Goal: Find specific page/section: Find specific page/section

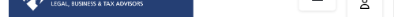
scroll to position [12, 0]
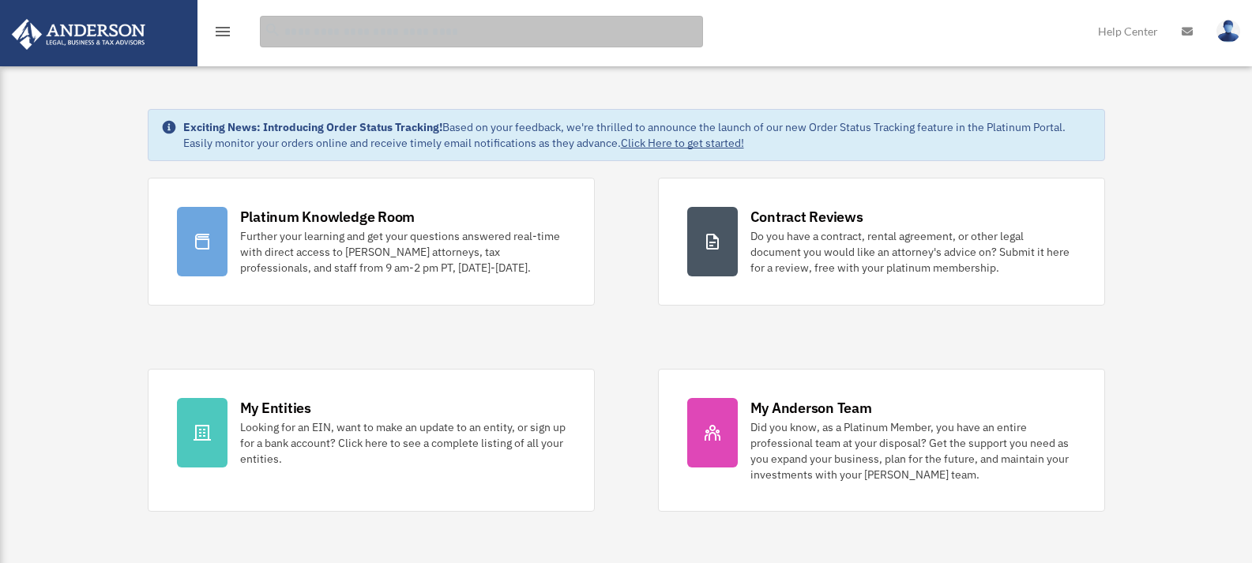
click at [466, 33] on input "search" at bounding box center [481, 32] width 443 height 32
type input "***"
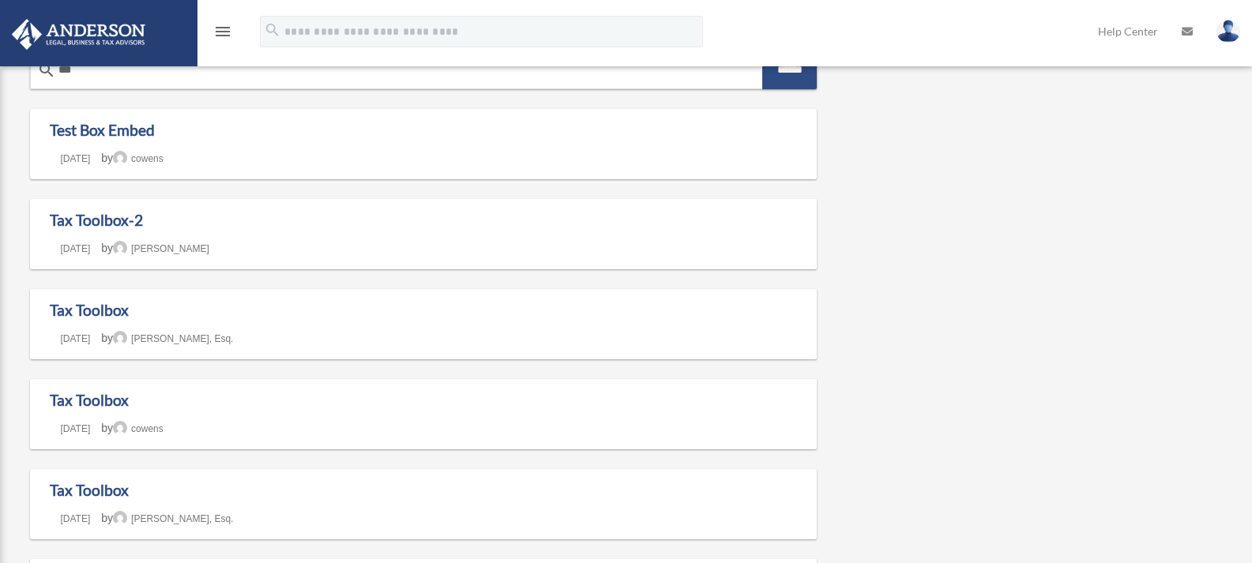
click at [227, 28] on icon "menu" at bounding box center [222, 31] width 19 height 19
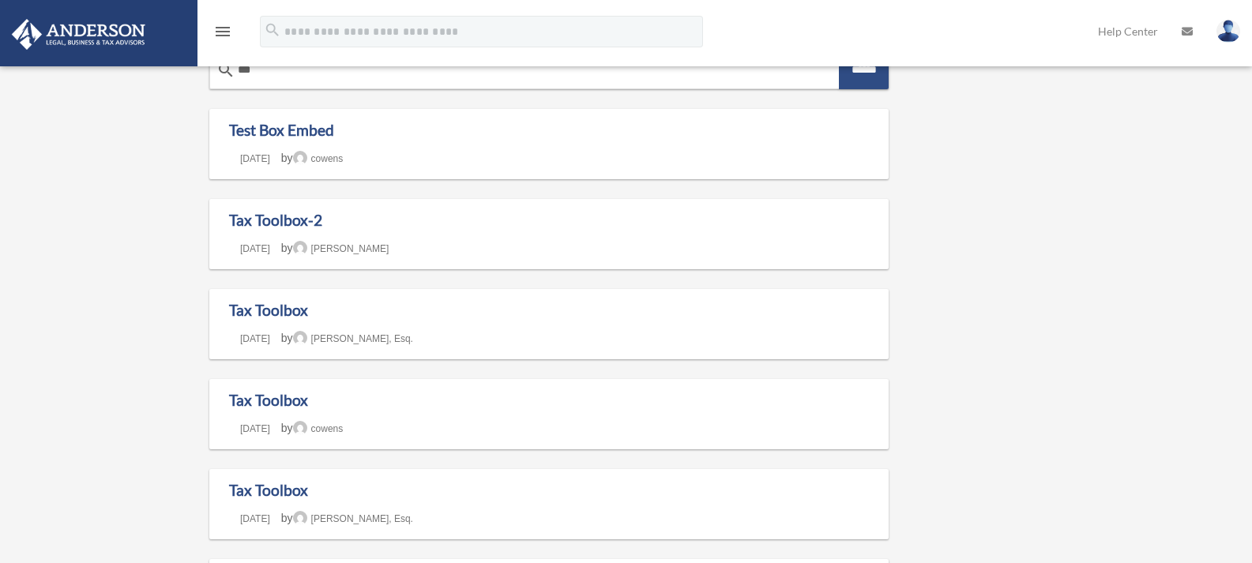
click at [227, 28] on icon "menu" at bounding box center [222, 31] width 19 height 19
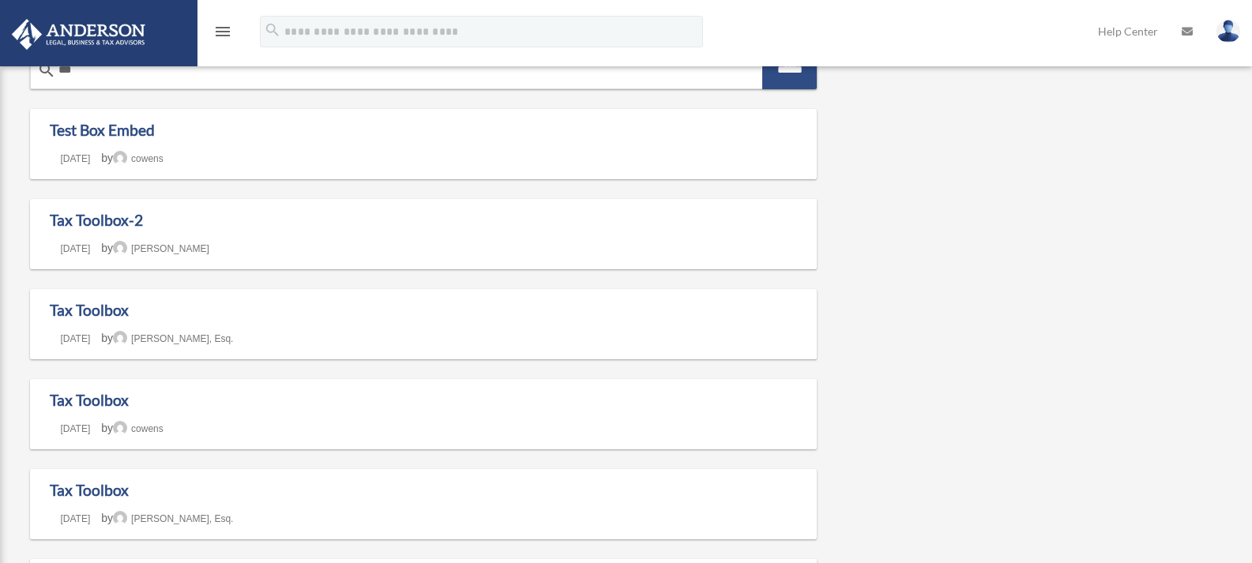
click at [227, 28] on icon "menu" at bounding box center [222, 31] width 19 height 19
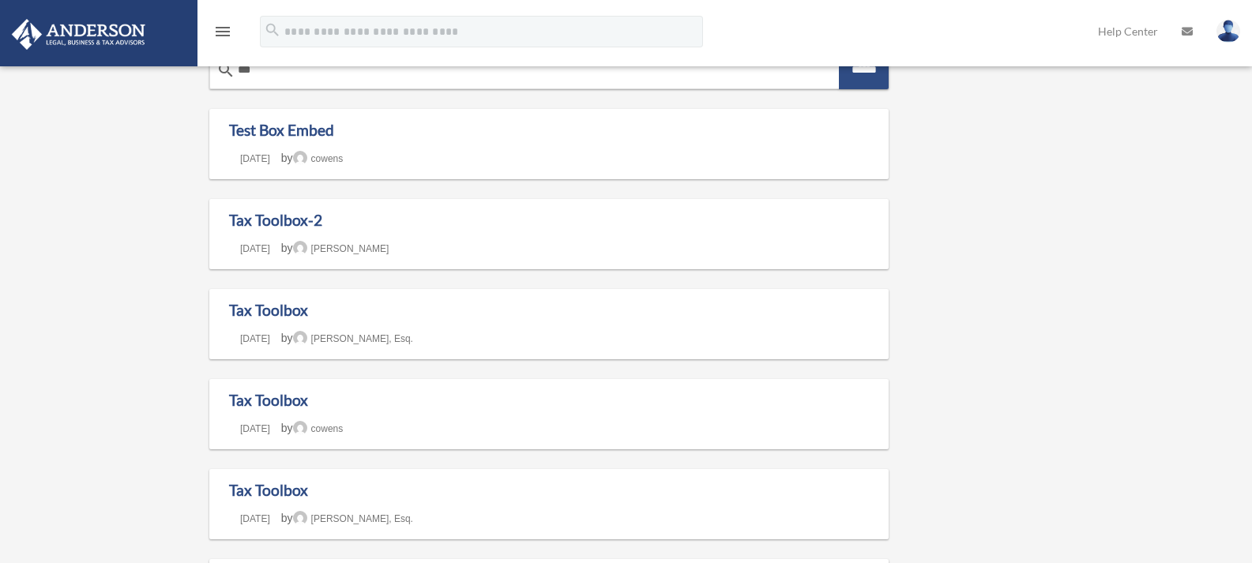
click at [227, 28] on icon "menu" at bounding box center [222, 31] width 19 height 19
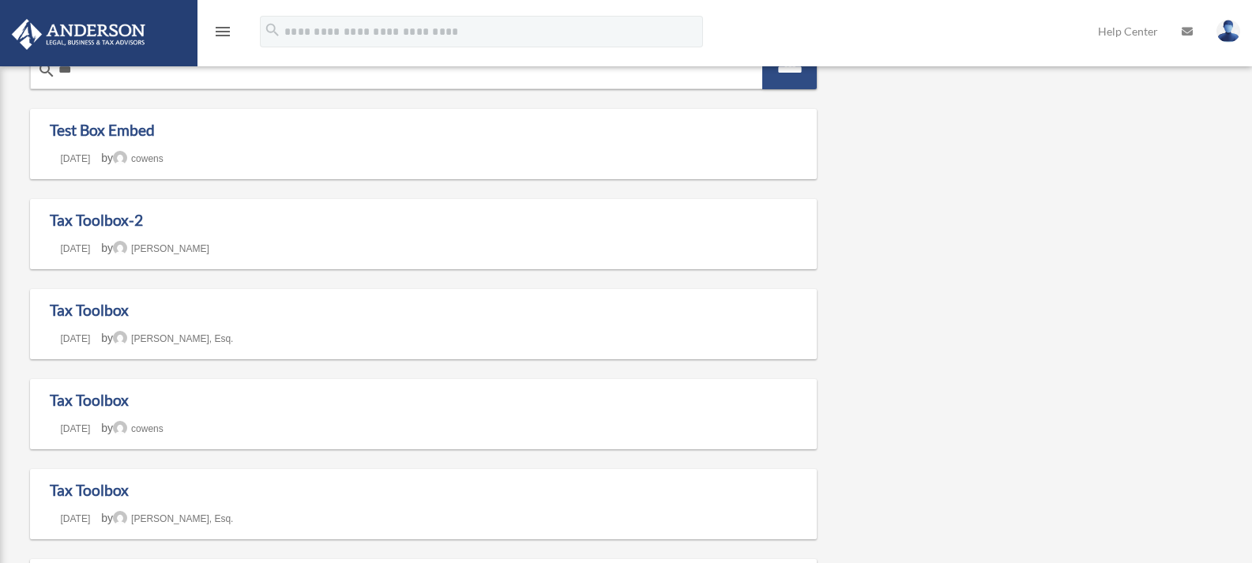
click at [227, 28] on icon "menu" at bounding box center [222, 31] width 19 height 19
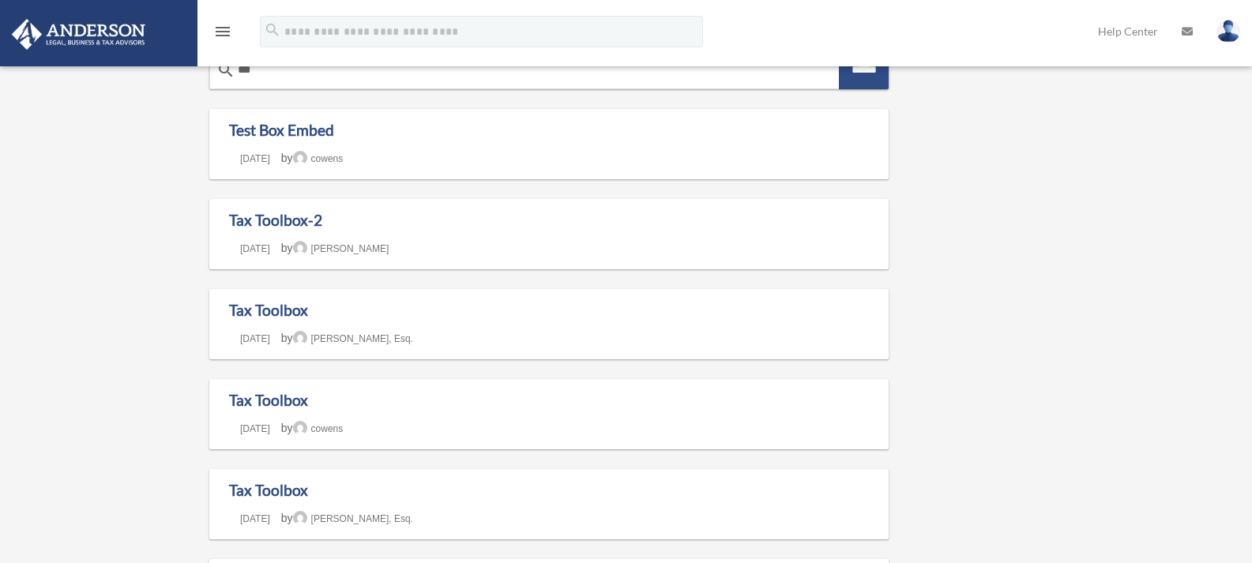
click at [227, 28] on icon "menu" at bounding box center [222, 31] width 19 height 19
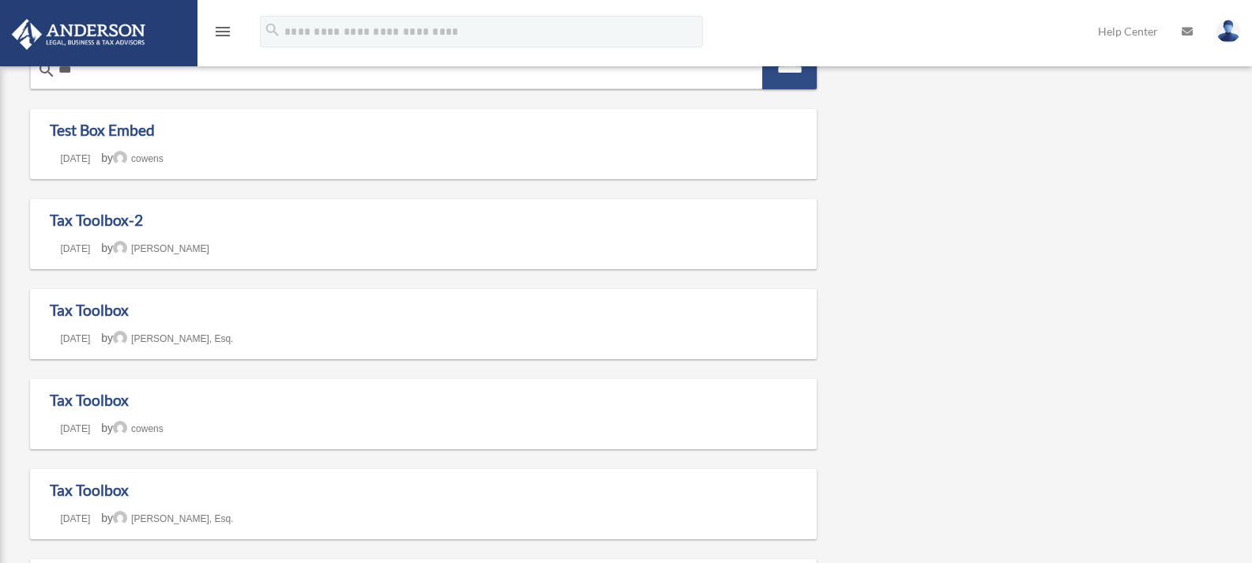
click at [227, 28] on icon "menu" at bounding box center [222, 31] width 19 height 19
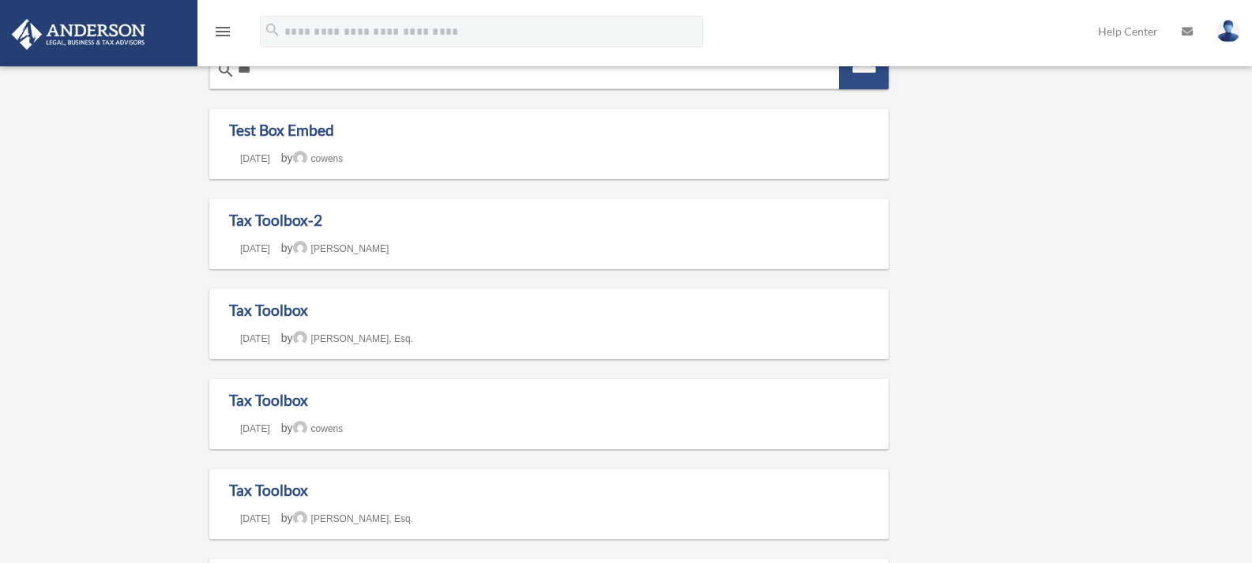
click at [227, 28] on icon "menu" at bounding box center [222, 31] width 19 height 19
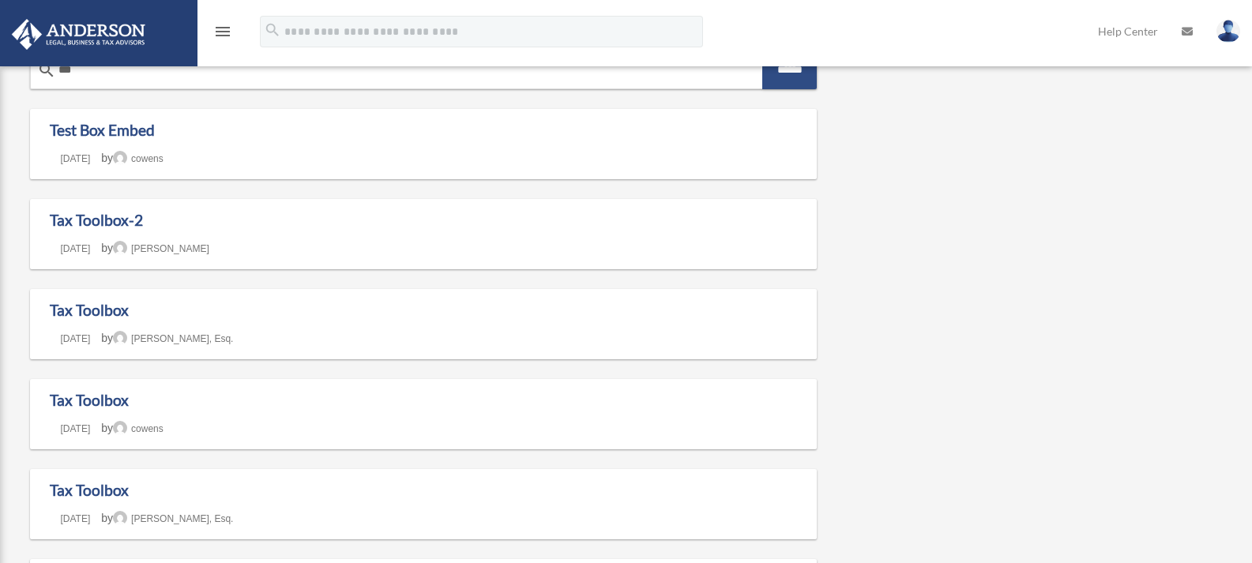
click at [227, 28] on icon "menu" at bounding box center [222, 31] width 19 height 19
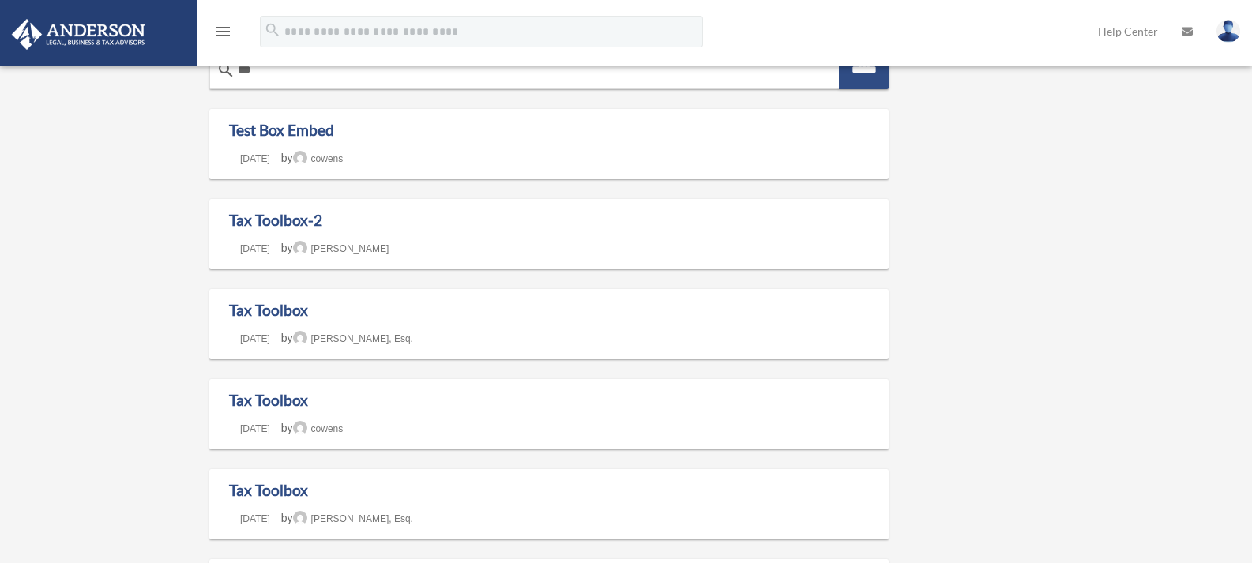
click at [227, 28] on icon "menu" at bounding box center [222, 31] width 19 height 19
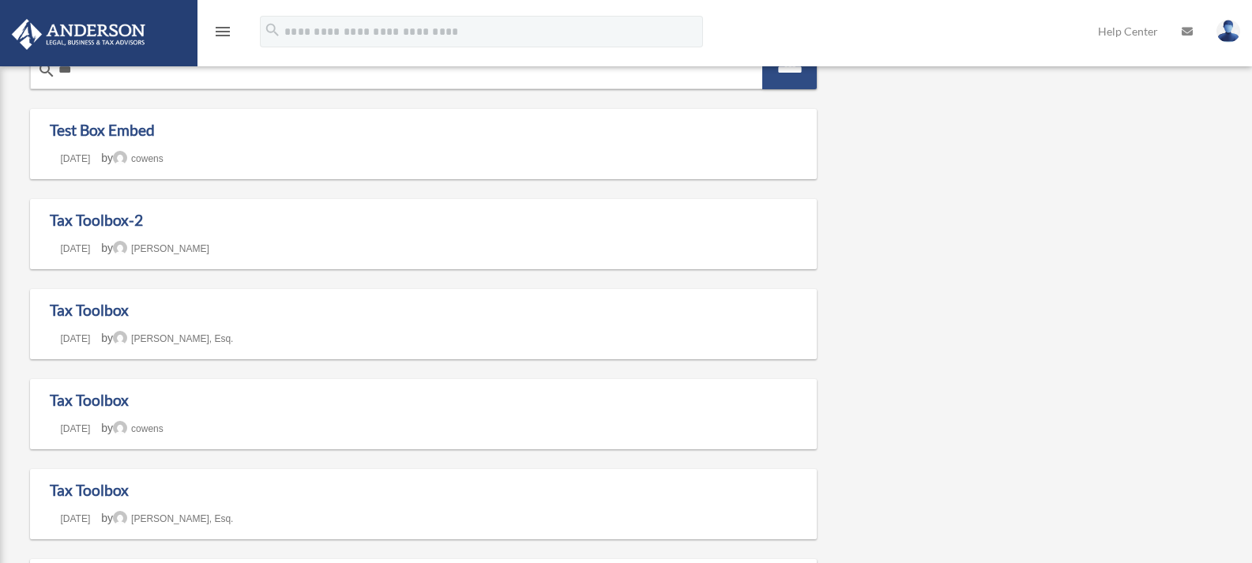
click at [227, 28] on icon "menu" at bounding box center [222, 31] width 19 height 19
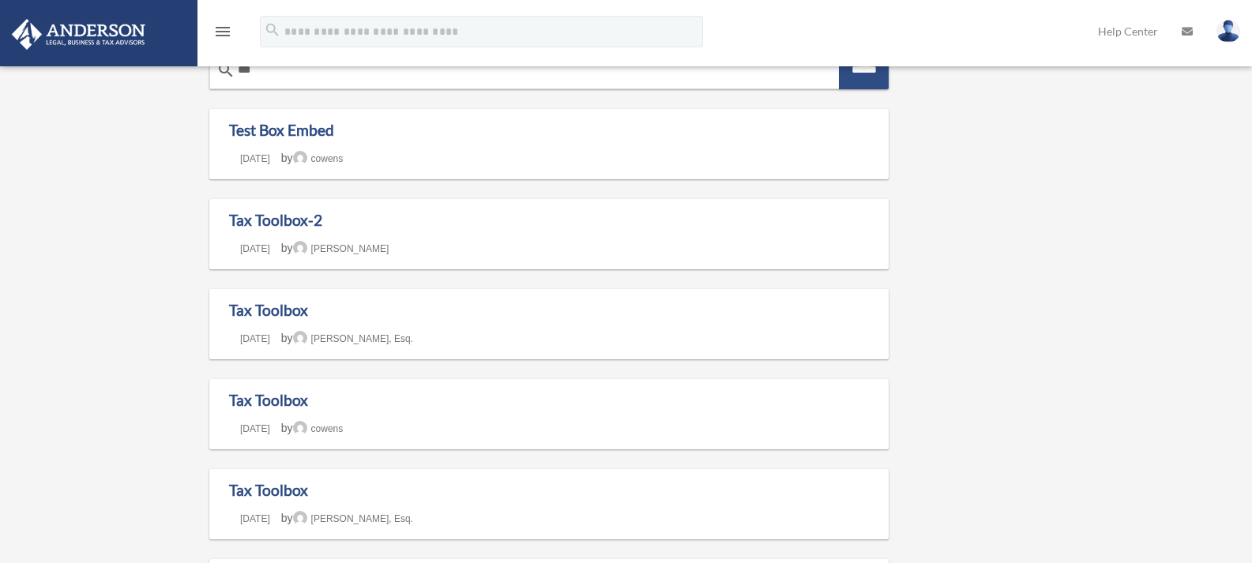
drag, startPoint x: 8, startPoint y: 364, endPoint x: -43, endPoint y: 369, distance: 50.8
click at [108, 35] on img at bounding box center [78, 34] width 143 height 31
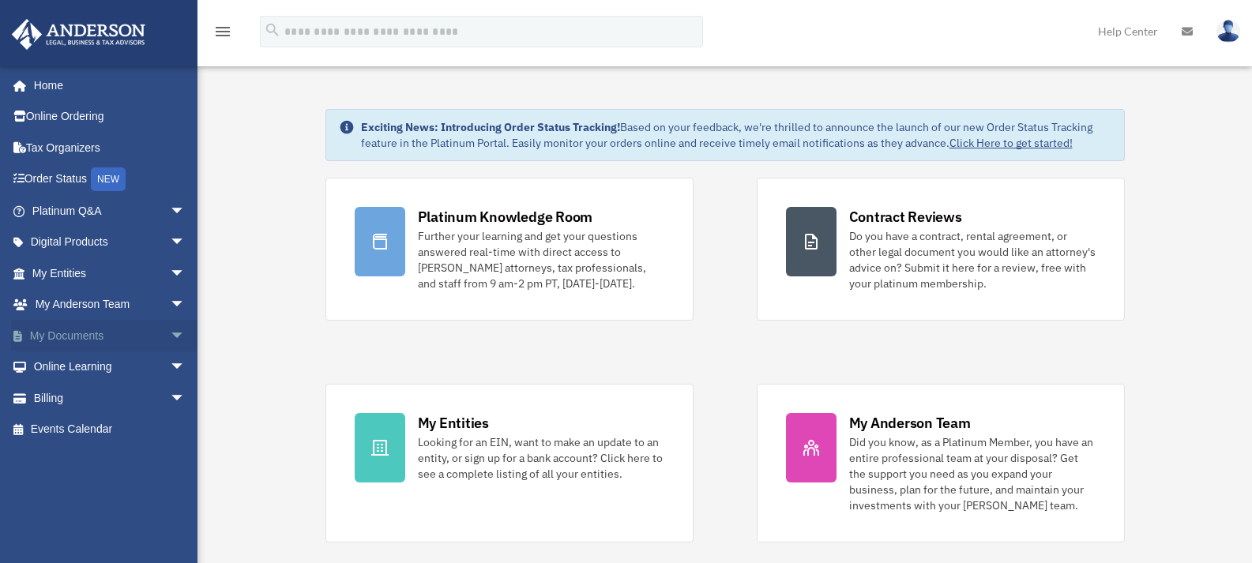
click at [170, 335] on span "arrow_drop_down" at bounding box center [186, 336] width 32 height 32
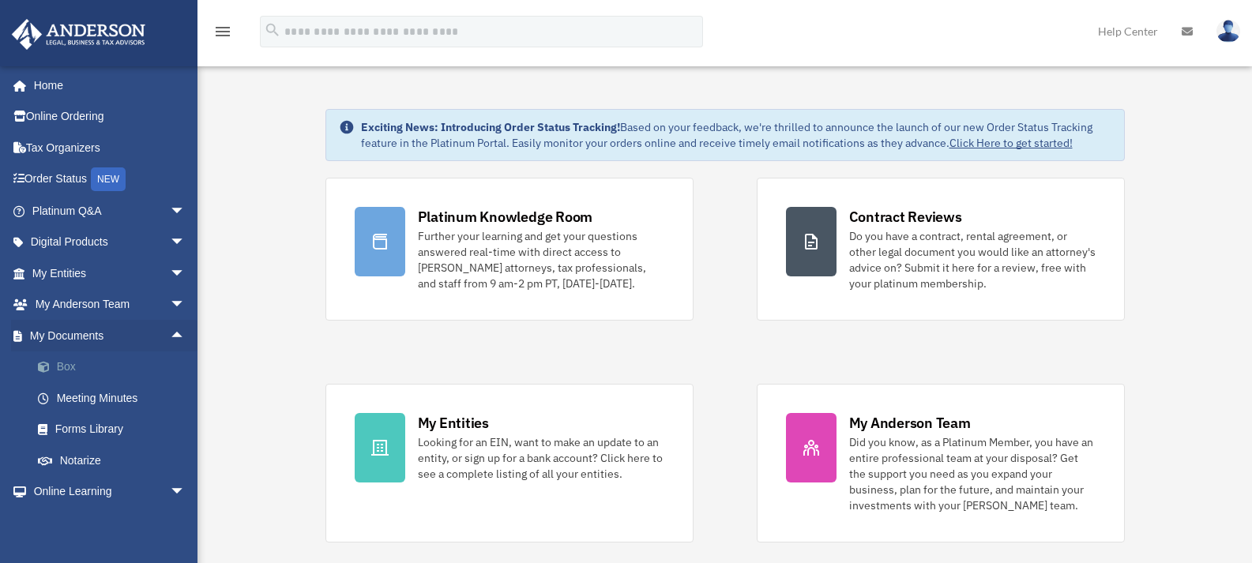
click at [63, 361] on link "Box" at bounding box center [115, 368] width 187 height 32
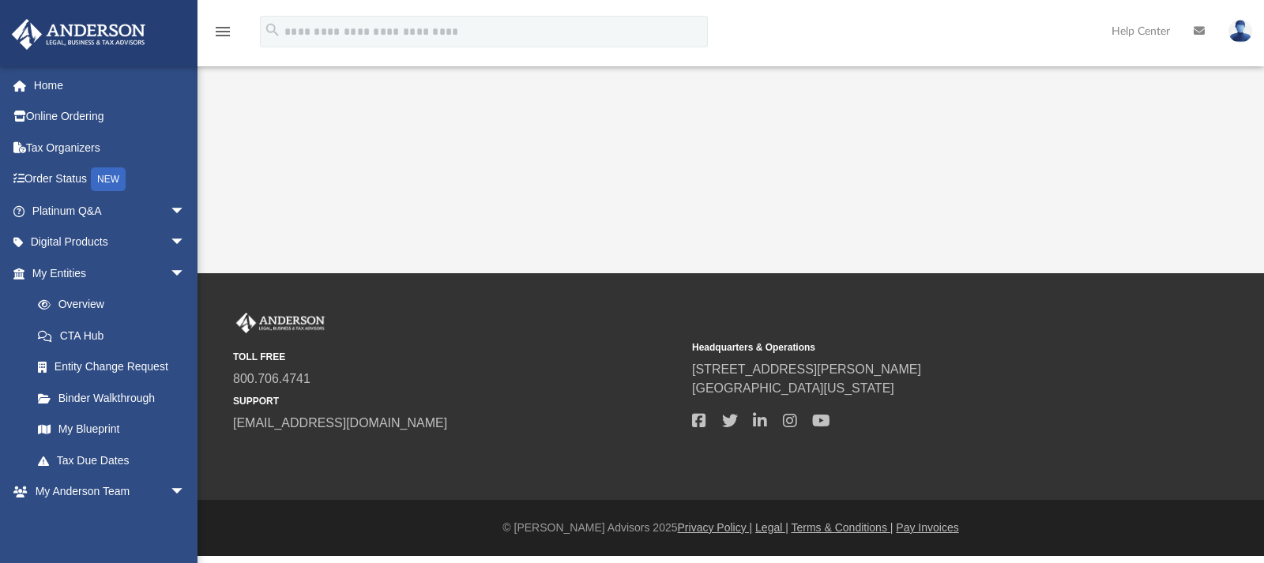
click at [844, 220] on div "App [EMAIL_ADDRESS][DOMAIN_NAME] Sign Out [EMAIL_ADDRESS][DOMAIN_NAME] Home Onl…" at bounding box center [632, 136] width 1264 height 273
click at [225, 30] on icon "menu" at bounding box center [222, 31] width 19 height 19
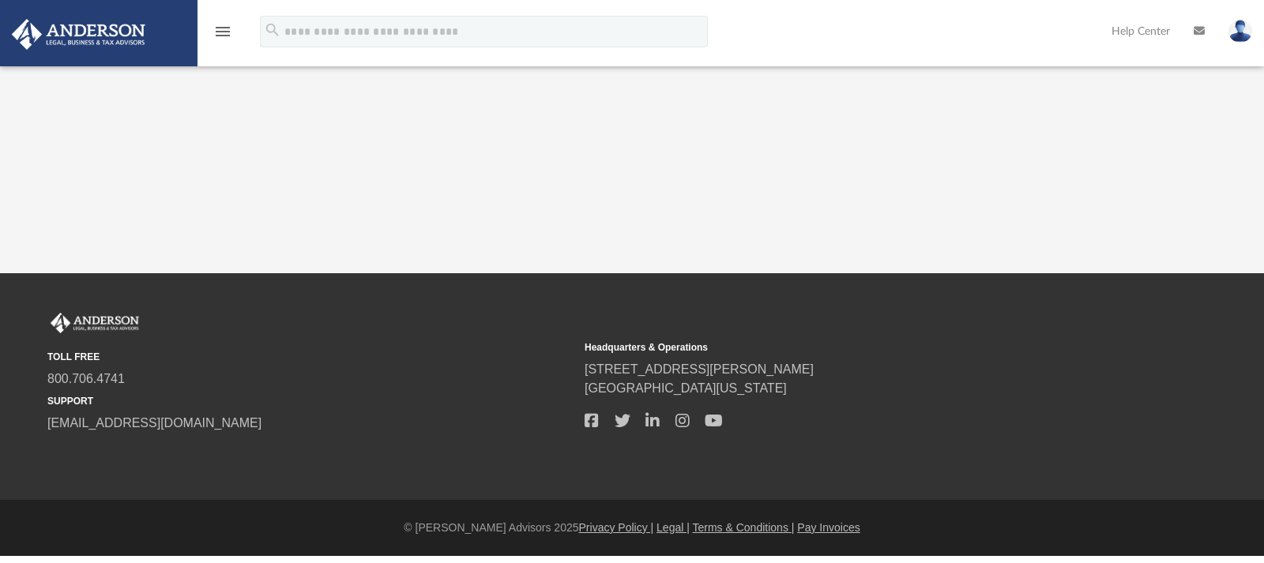
click at [225, 30] on icon "menu" at bounding box center [222, 31] width 19 height 19
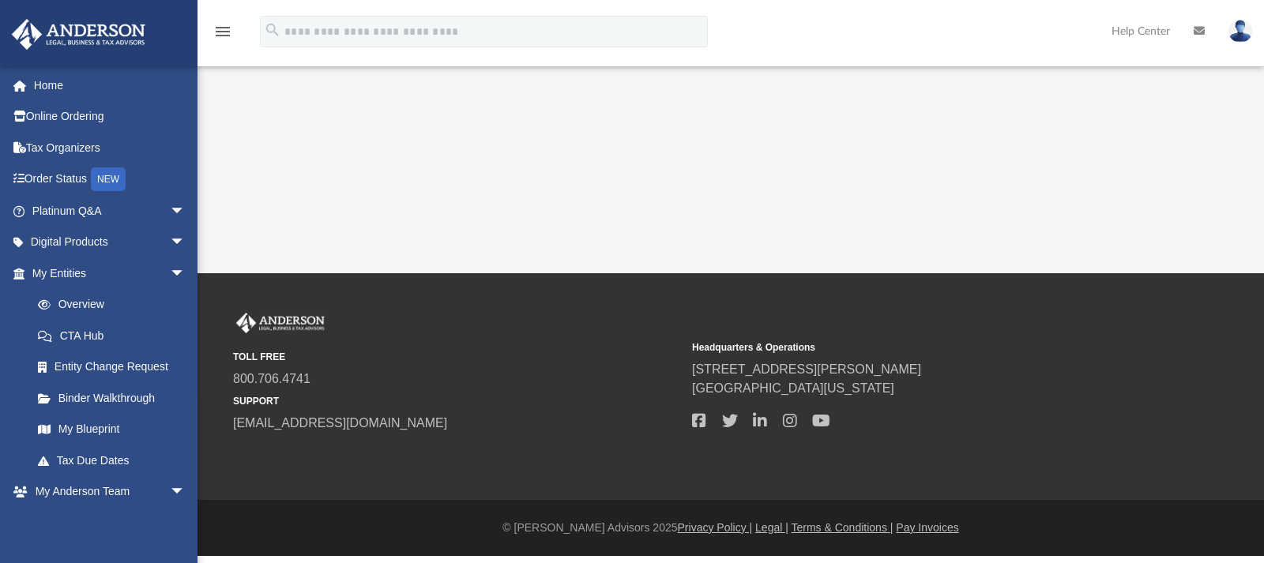
click at [225, 30] on icon "menu" at bounding box center [222, 31] width 19 height 19
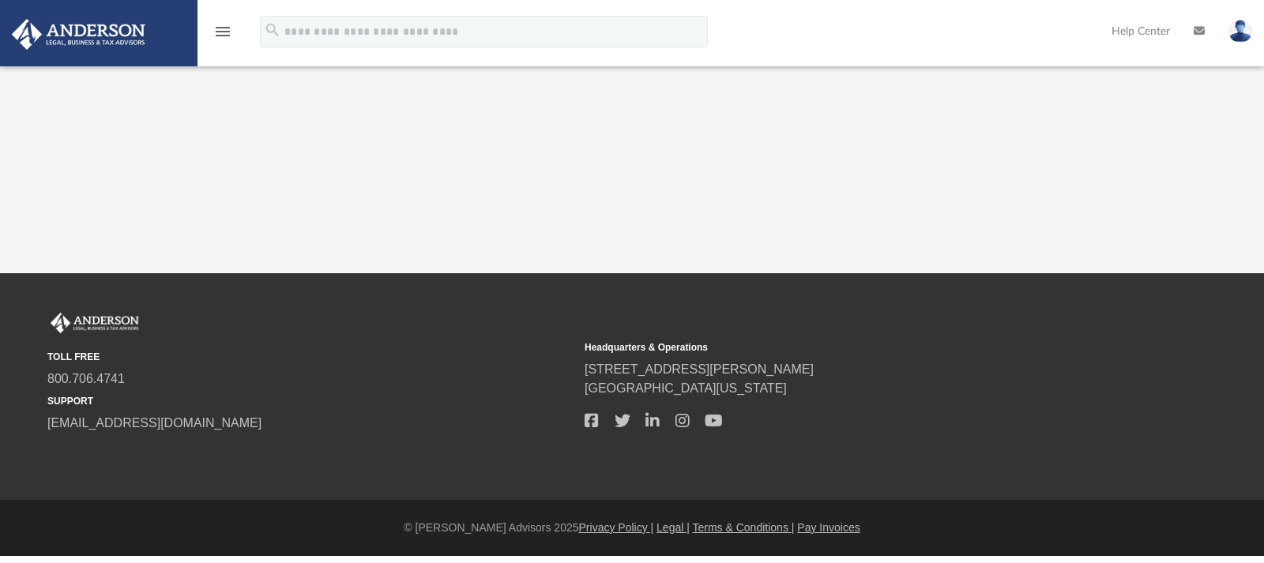
click at [225, 30] on icon "menu" at bounding box center [222, 31] width 19 height 19
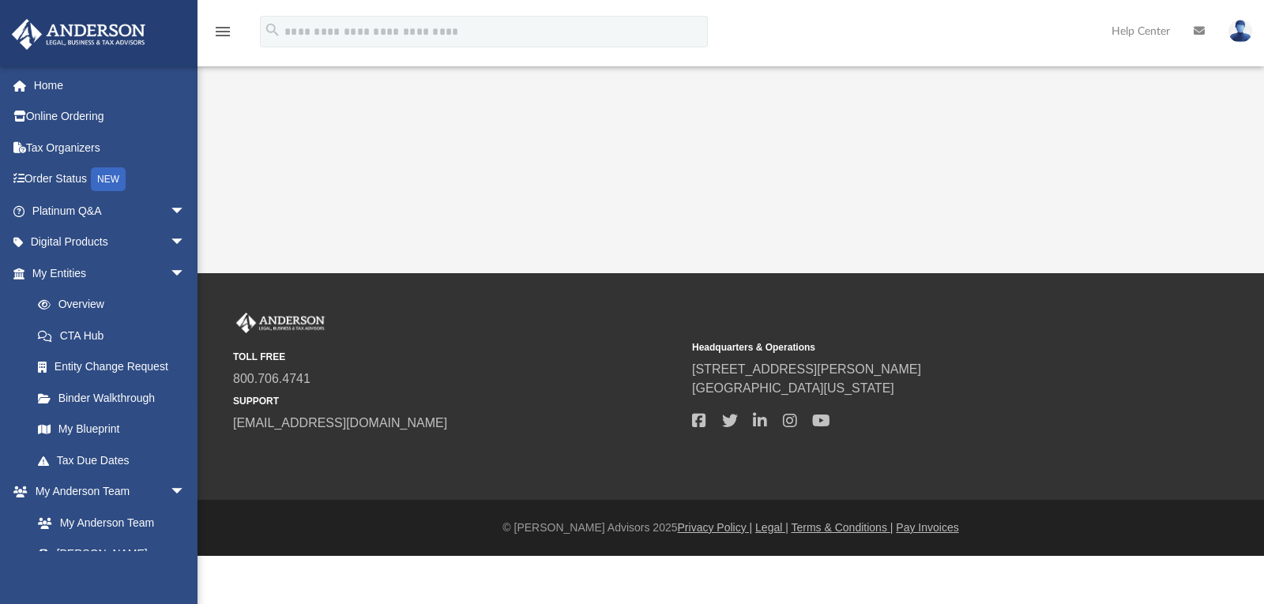
click at [457, 108] on div "App [EMAIL_ADDRESS][DOMAIN_NAME] Sign Out [EMAIL_ADDRESS][DOMAIN_NAME] Home Onl…" at bounding box center [632, 136] width 1264 height 273
click at [219, 30] on icon "menu" at bounding box center [222, 31] width 19 height 19
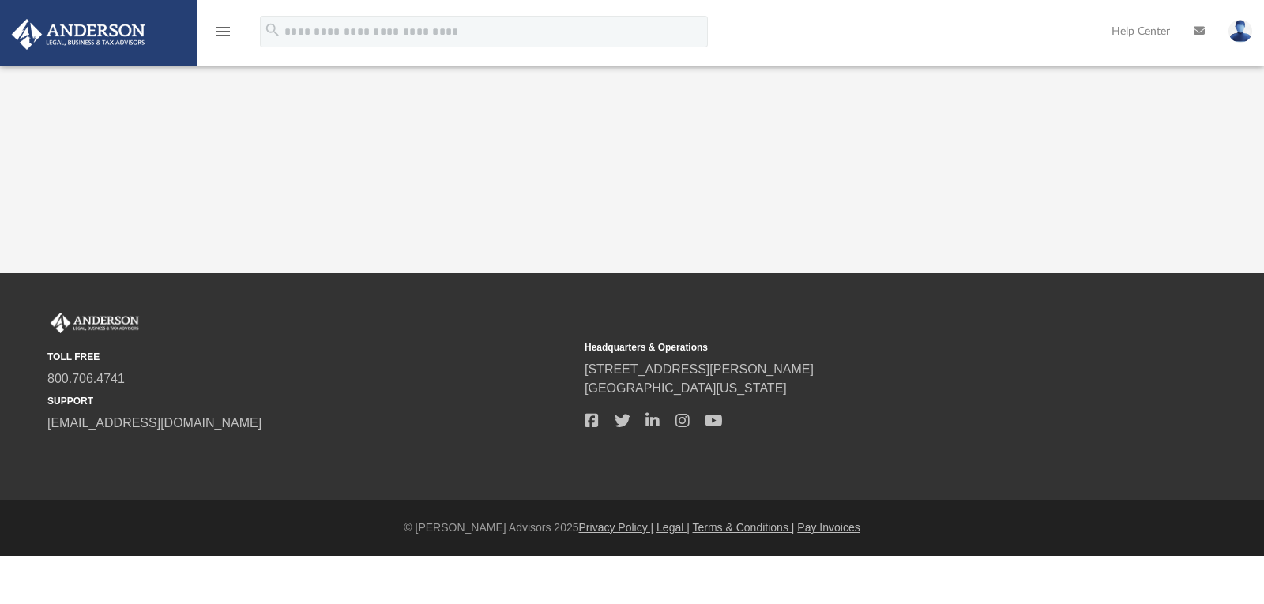
click at [219, 30] on icon "menu" at bounding box center [222, 31] width 19 height 19
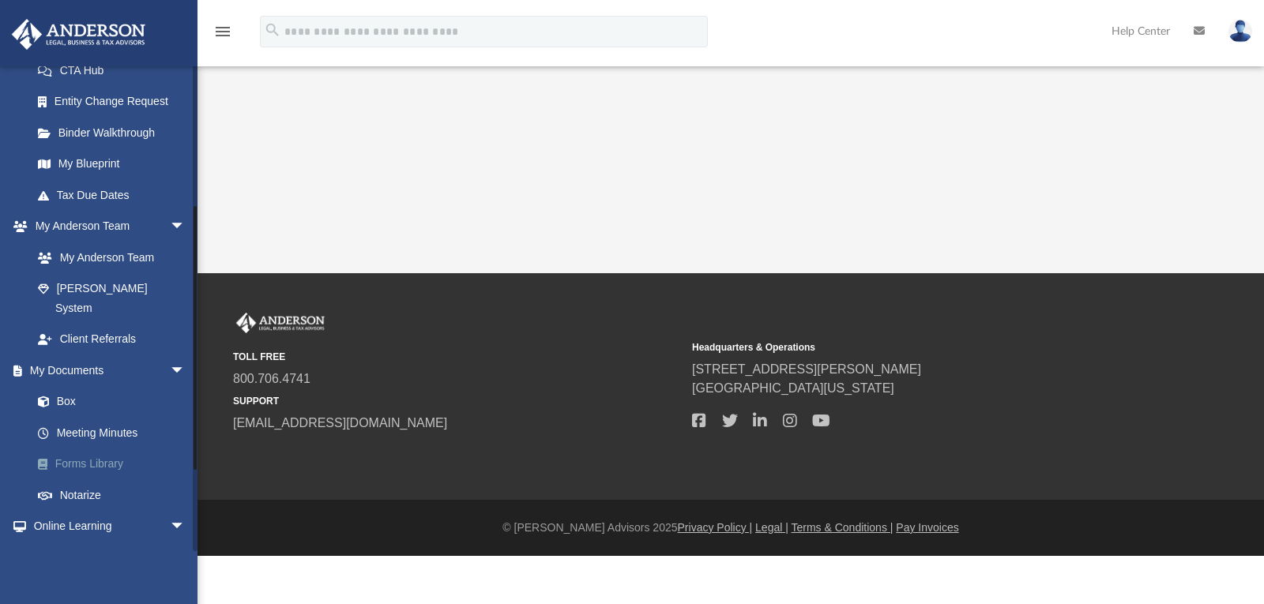
scroll to position [276, 0]
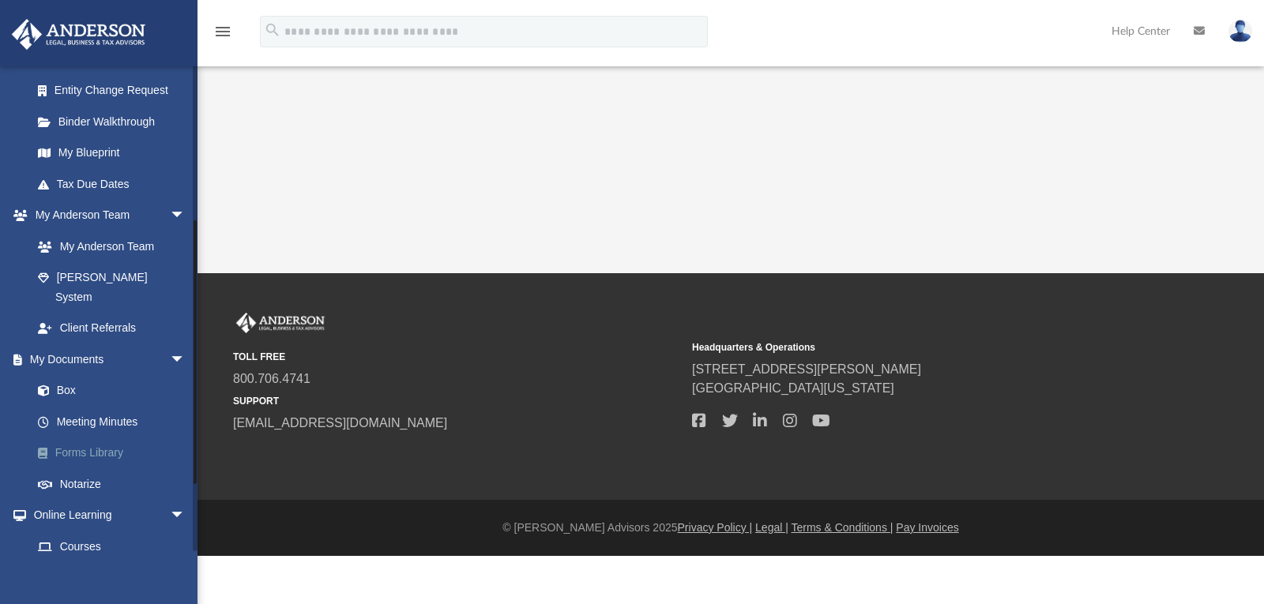
drag, startPoint x: 194, startPoint y: 284, endPoint x: 188, endPoint y: 438, distance: 154.9
click at [188, 438] on div "[EMAIL_ADDRESS][DOMAIN_NAME] Sign Out [EMAIL_ADDRESS][DOMAIN_NAME] Home Online …" at bounding box center [98, 309] width 197 height 486
click at [52, 385] on span at bounding box center [52, 390] width 10 height 11
click at [61, 375] on link "Box" at bounding box center [115, 391] width 187 height 32
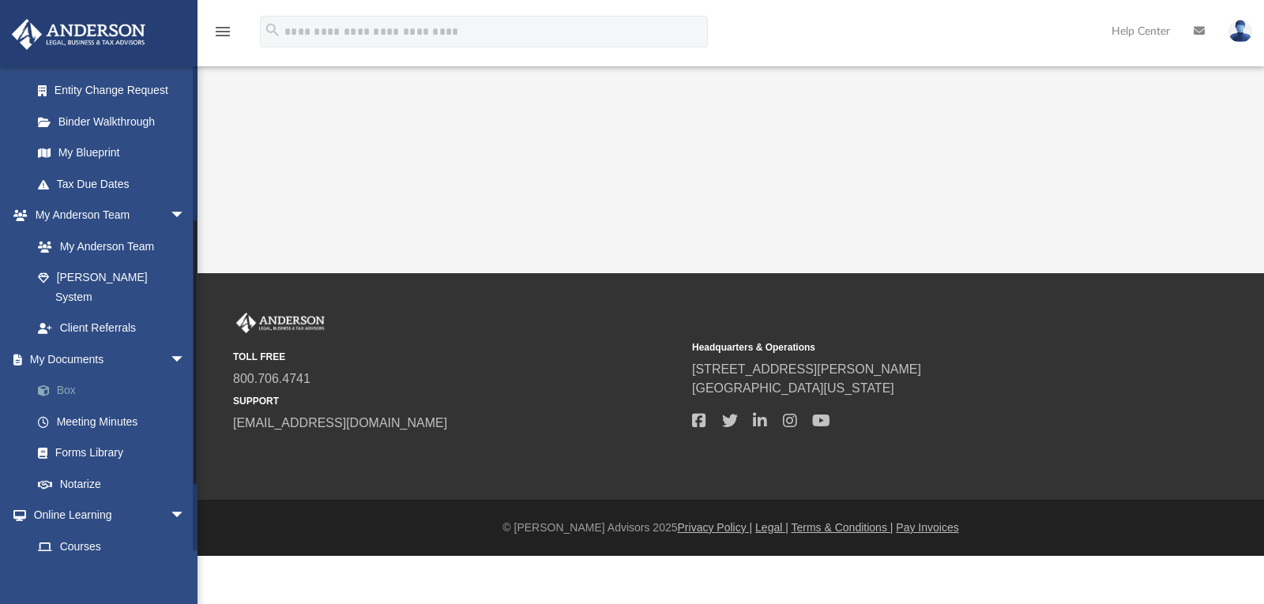
click at [61, 375] on link "Box" at bounding box center [115, 391] width 187 height 32
